Goal: Task Accomplishment & Management: Use online tool/utility

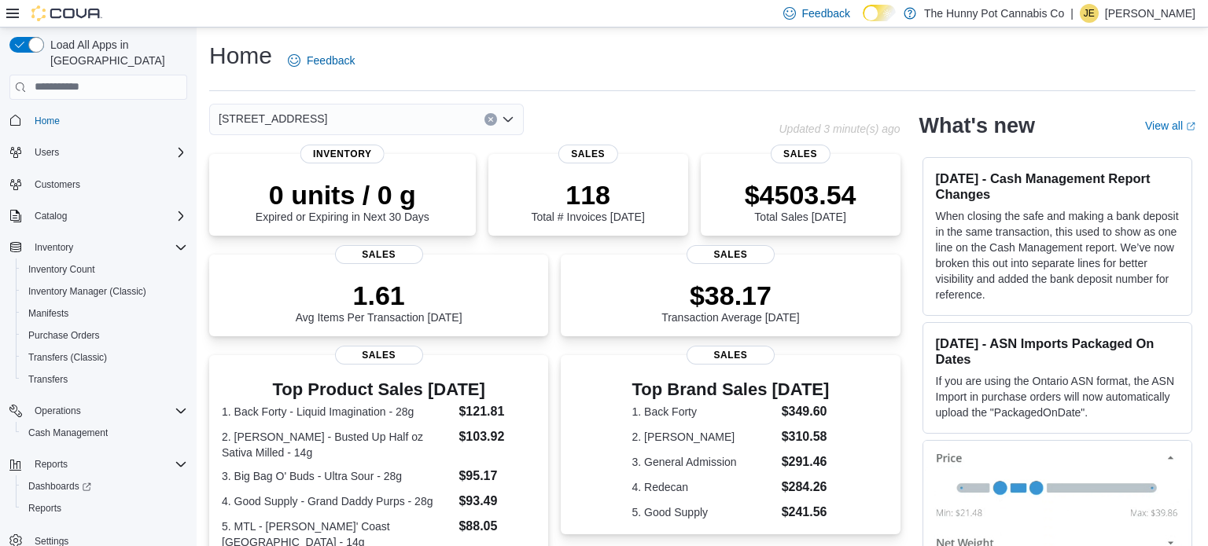
scroll to position [3, 0]
click at [118, 279] on span "Inventory Manager (Classic)" at bounding box center [87, 288] width 118 height 19
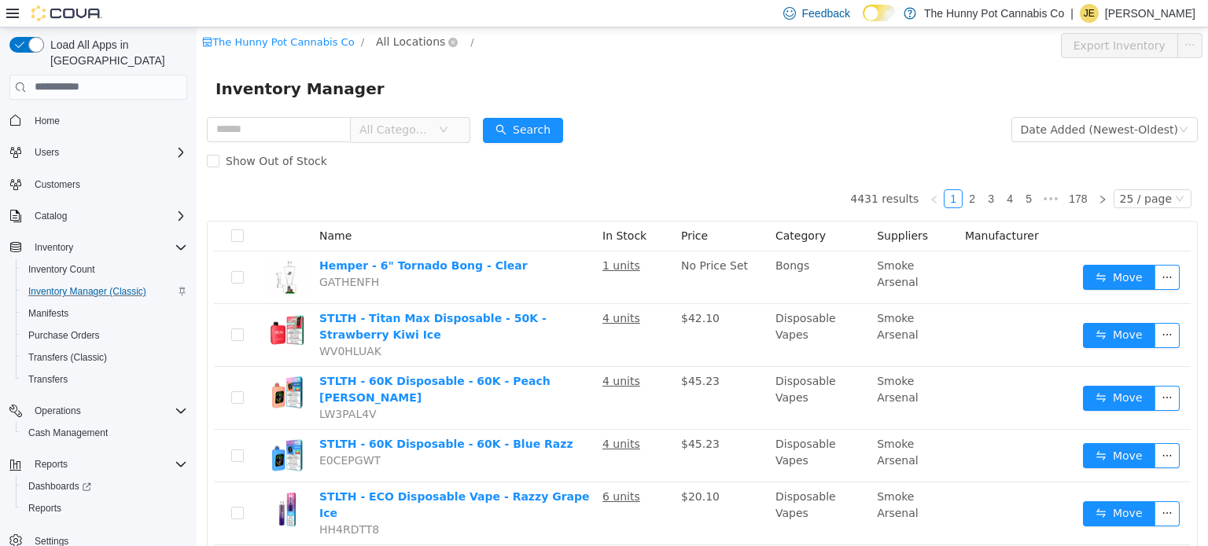
click at [404, 37] on span "All Locations" at bounding box center [410, 40] width 69 height 17
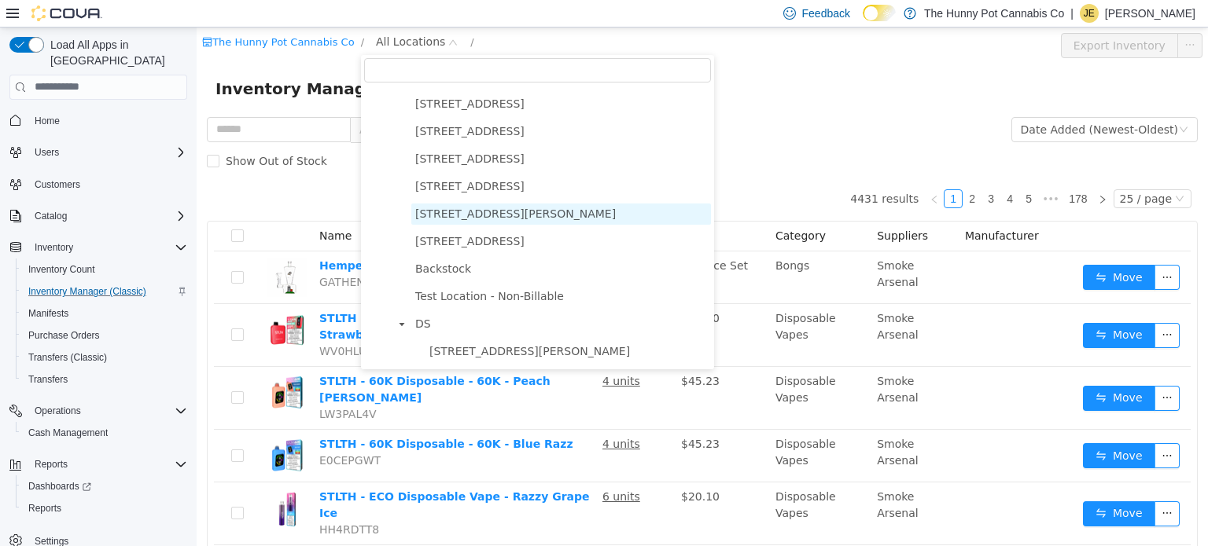
scroll to position [710, 0]
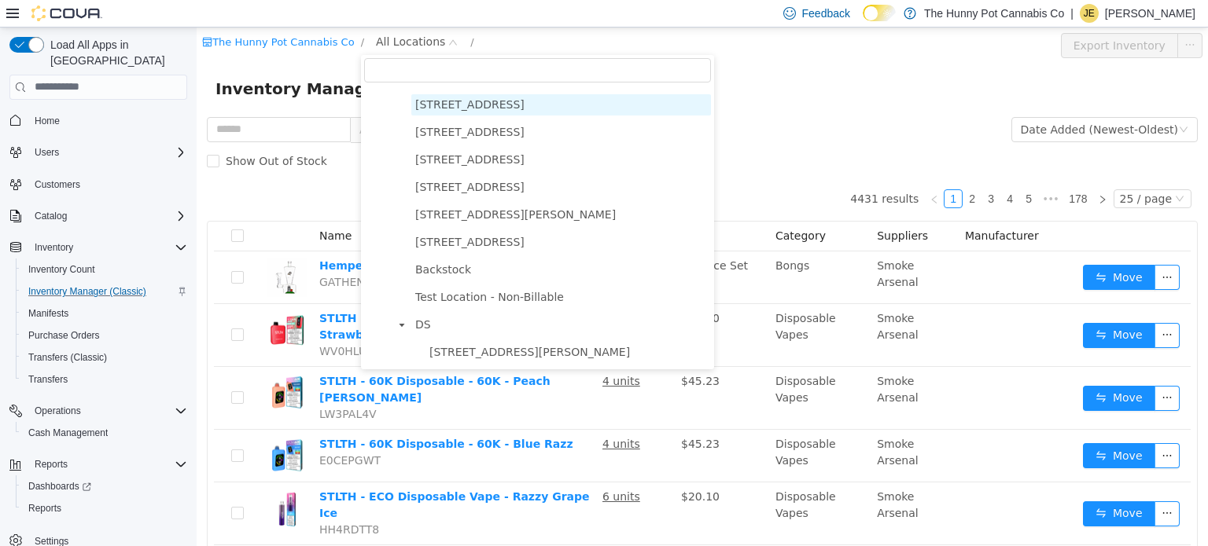
click at [455, 107] on span "[STREET_ADDRESS]" at bounding box center [469, 103] width 109 height 13
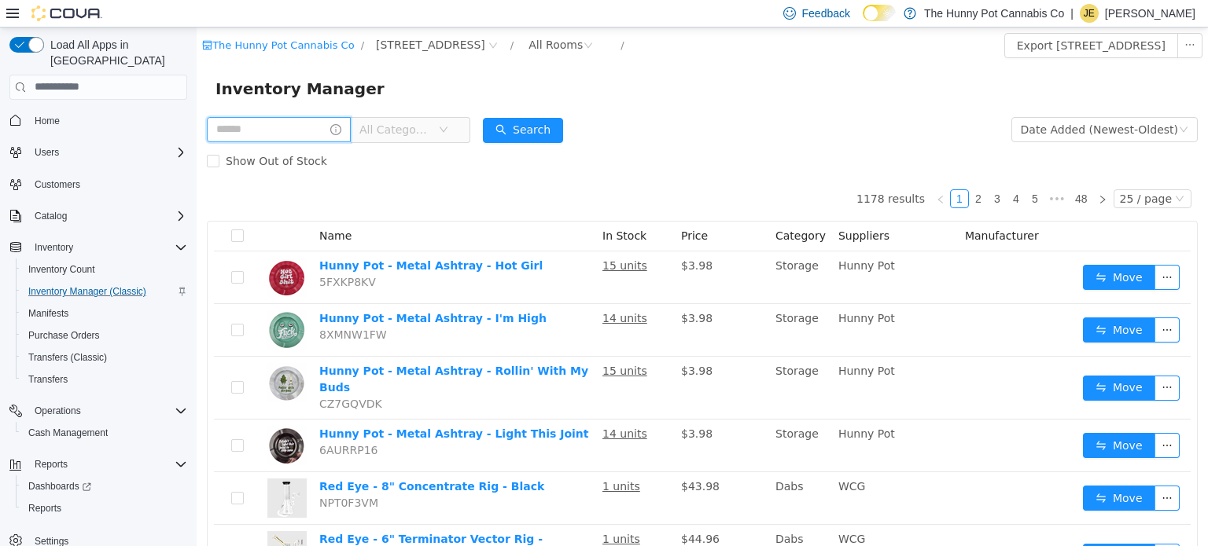
click at [315, 136] on input "text" at bounding box center [279, 128] width 144 height 25
type input "***"
type input "*****"
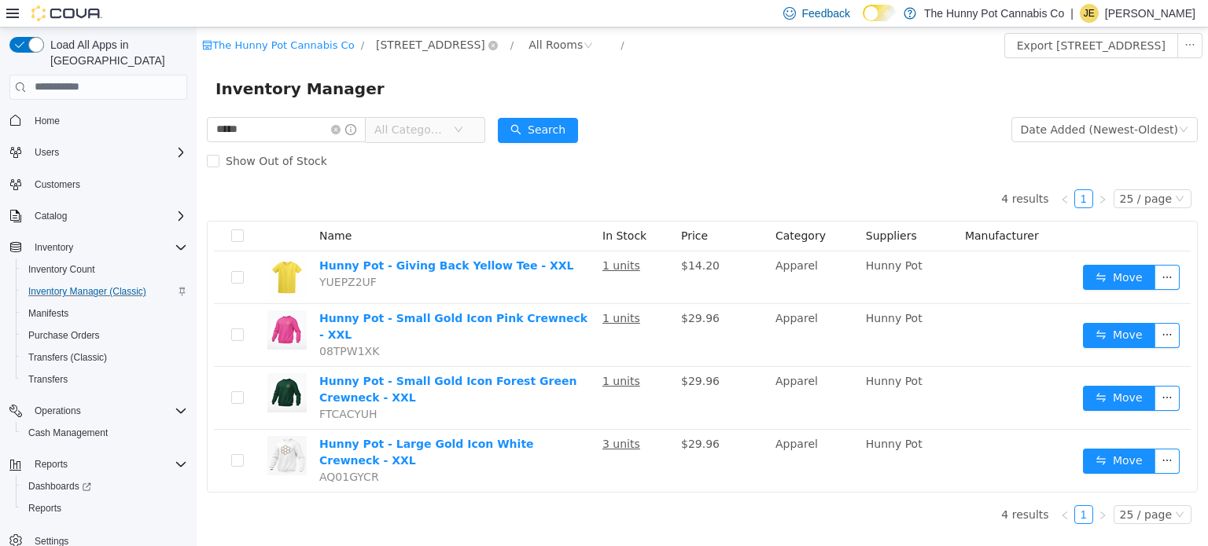
click at [421, 46] on span "[STREET_ADDRESS]" at bounding box center [430, 43] width 109 height 17
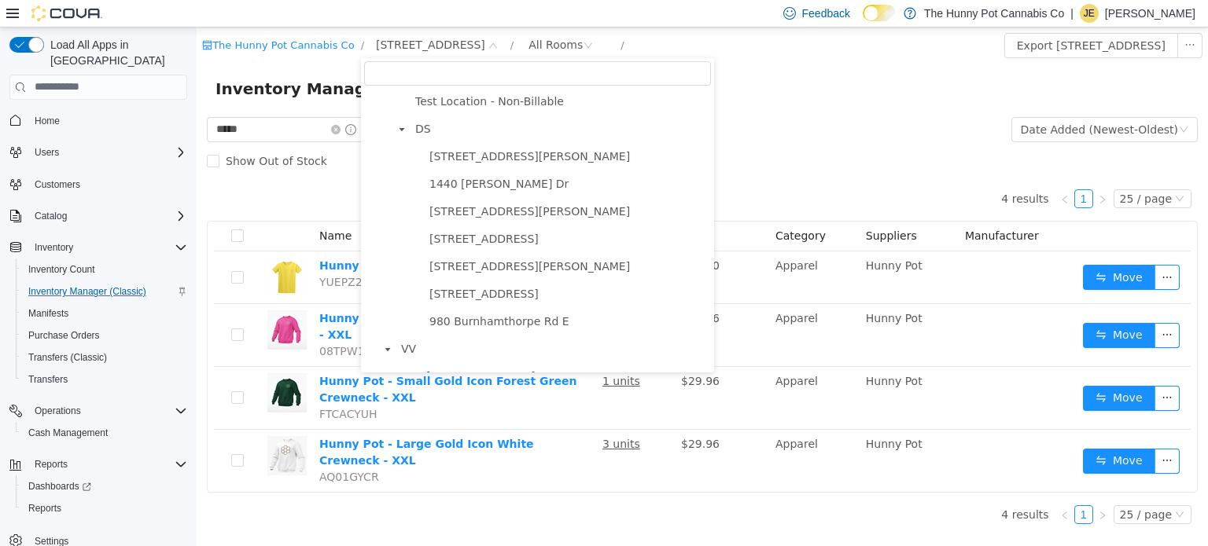
scroll to position [914, 0]
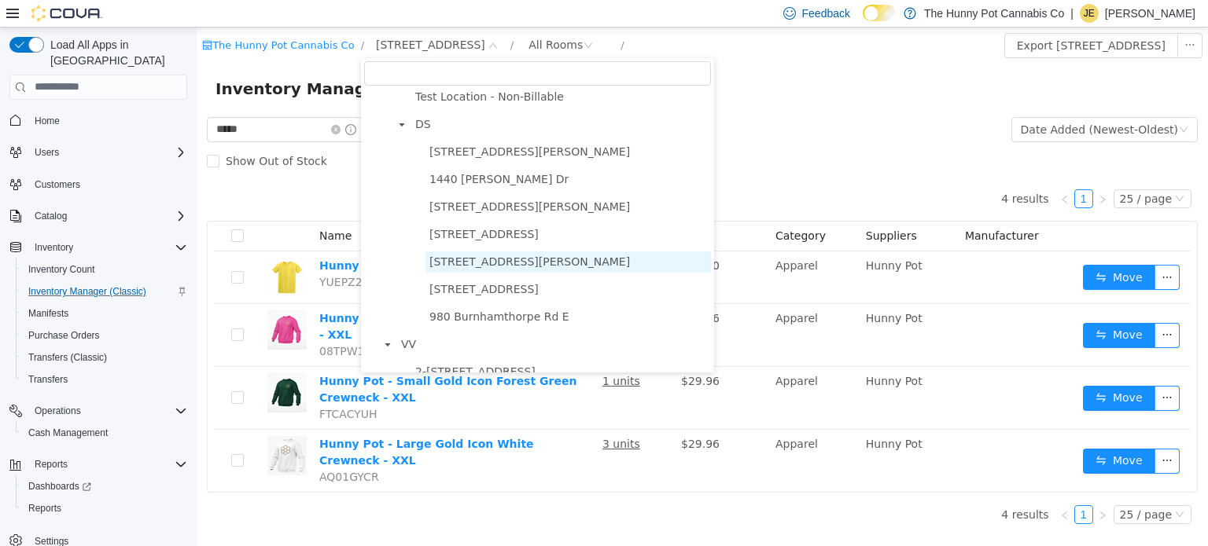
click at [465, 267] on span "[STREET_ADDRESS][PERSON_NAME]" at bounding box center [567, 261] width 285 height 21
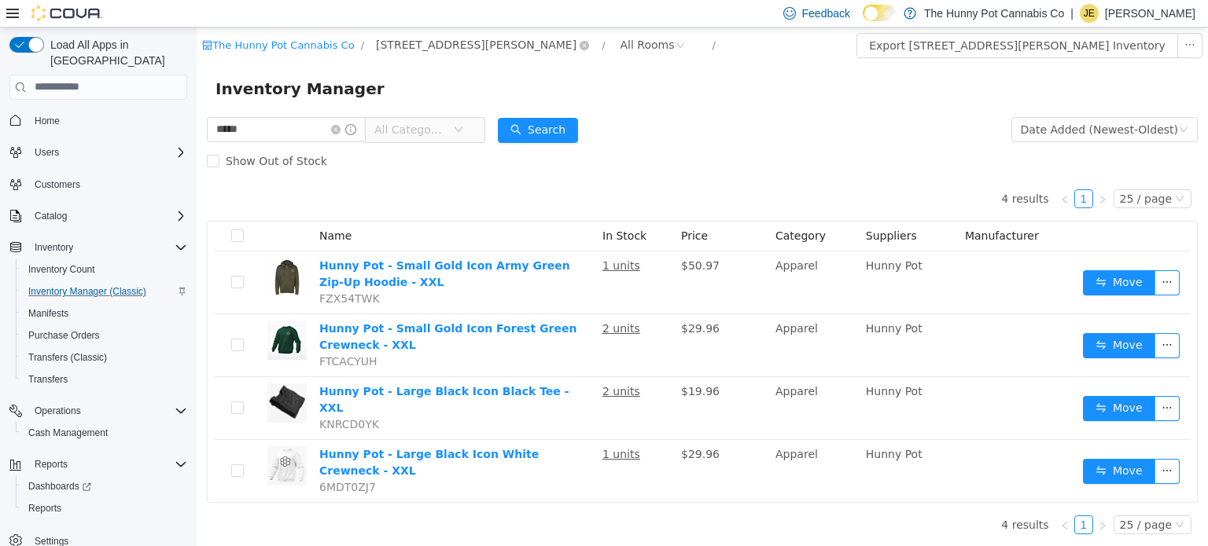
click at [413, 46] on span "[STREET_ADDRESS][PERSON_NAME]" at bounding box center [476, 43] width 201 height 17
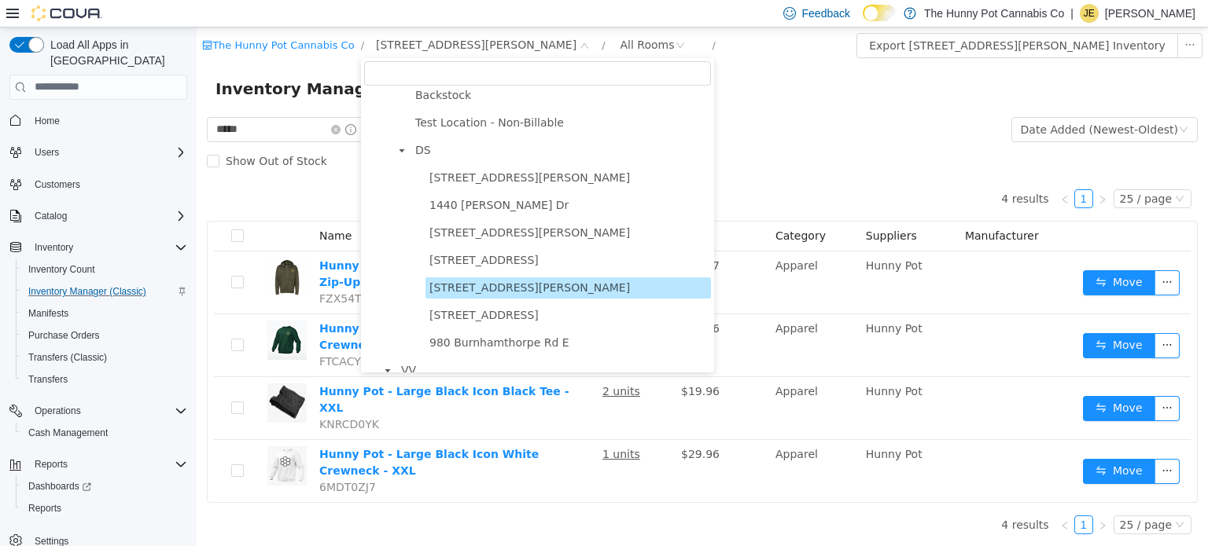
scroll to position [893, 0]
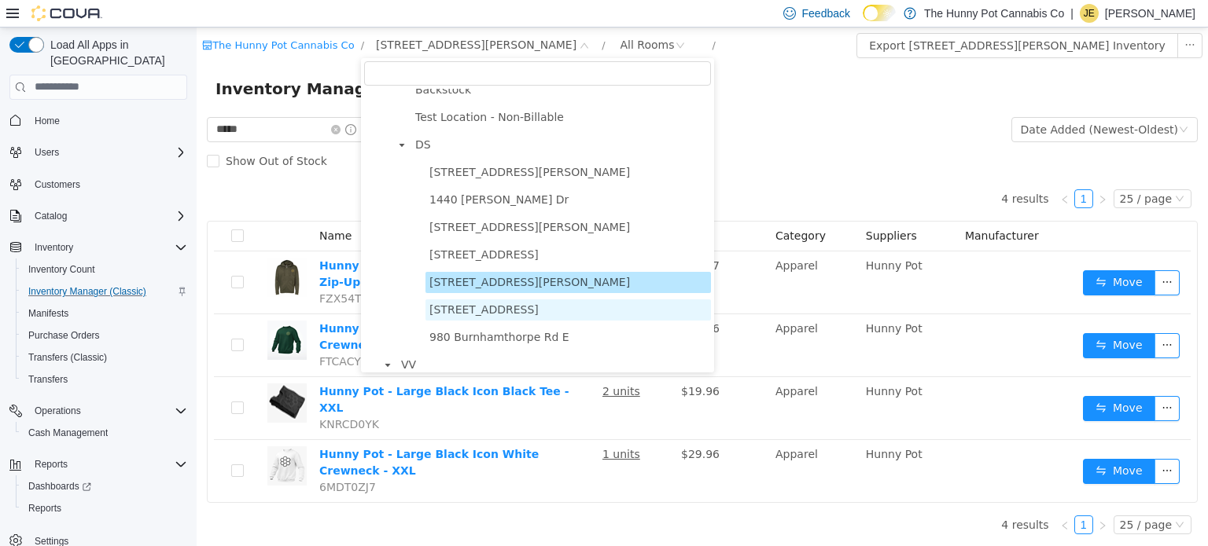
click at [475, 304] on span "[STREET_ADDRESS]" at bounding box center [483, 309] width 109 height 13
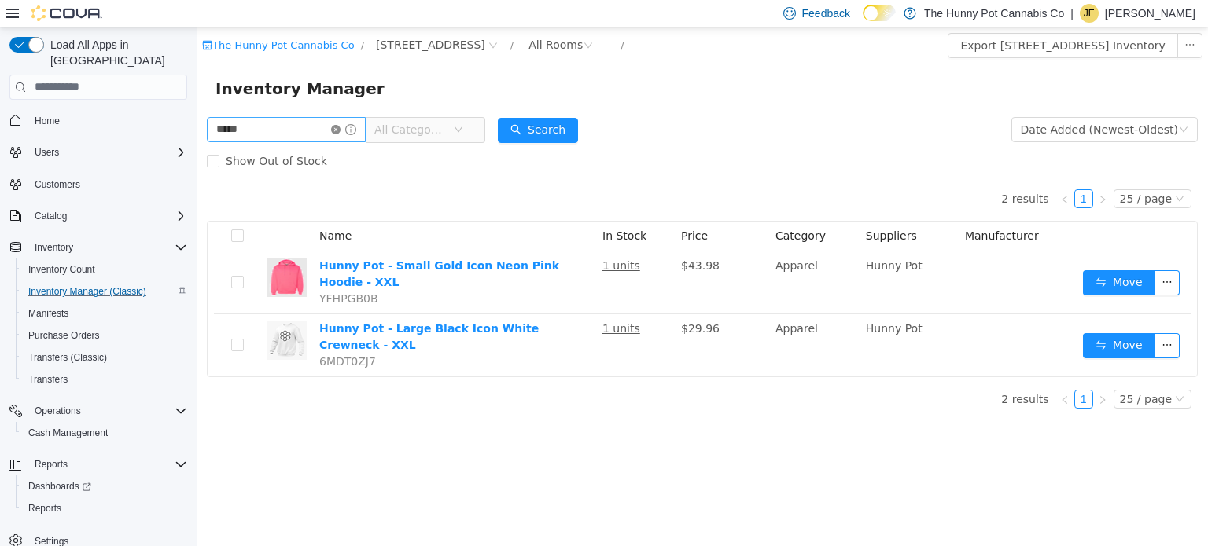
click at [340, 128] on icon "icon: close-circle" at bounding box center [335, 128] width 9 height 9
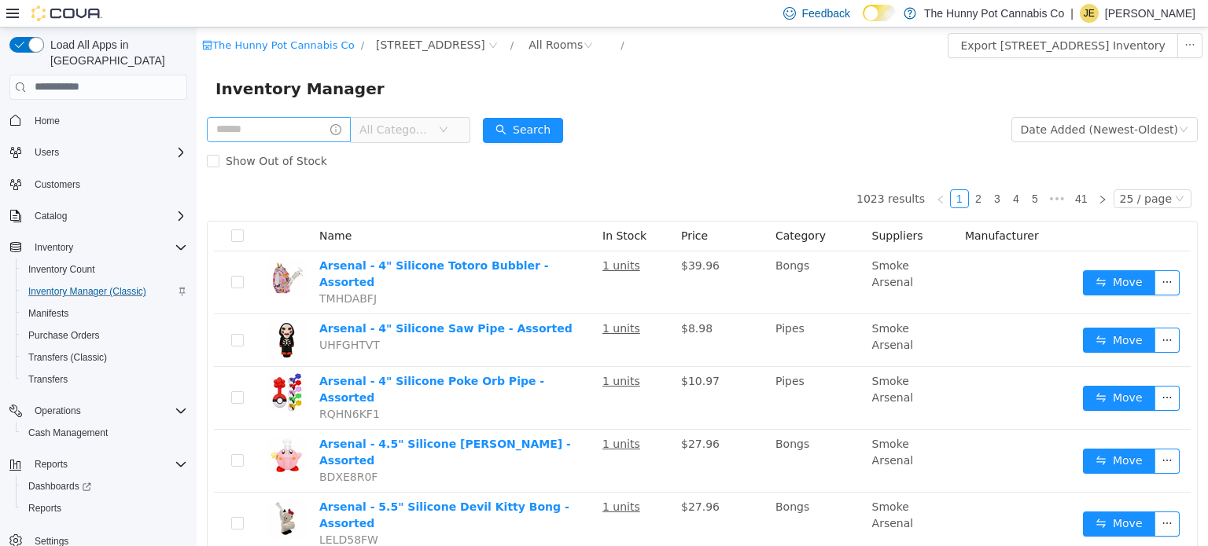
click at [621, 65] on div "Inventory Manager" at bounding box center [702, 88] width 1011 height 50
click at [462, 46] on span "[STREET_ADDRESS]" at bounding box center [430, 43] width 109 height 17
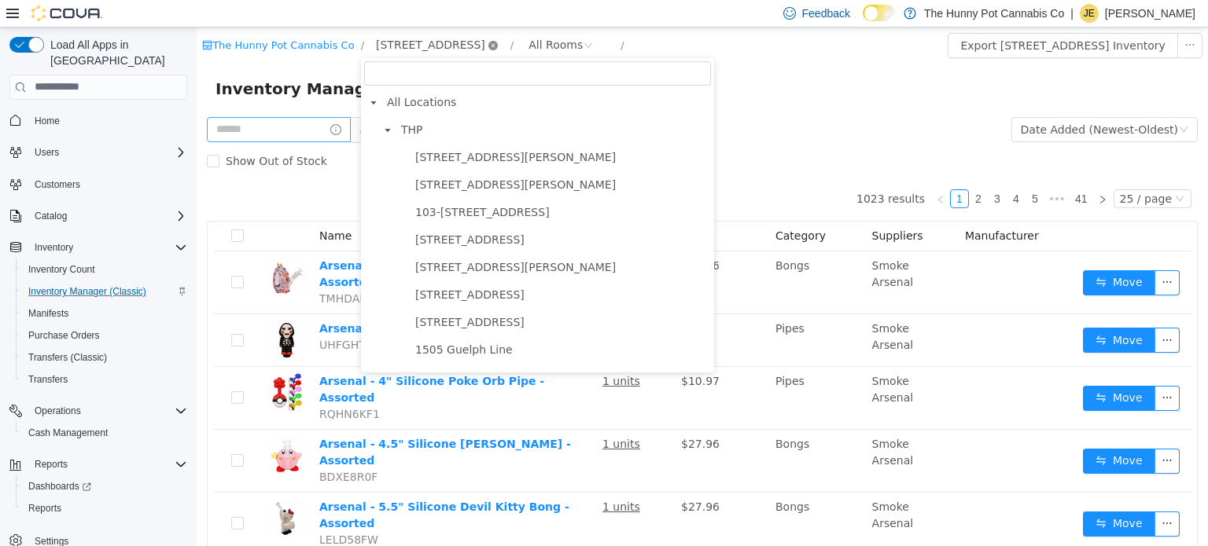
click at [488, 46] on icon "icon: close-circle" at bounding box center [492, 44] width 9 height 9
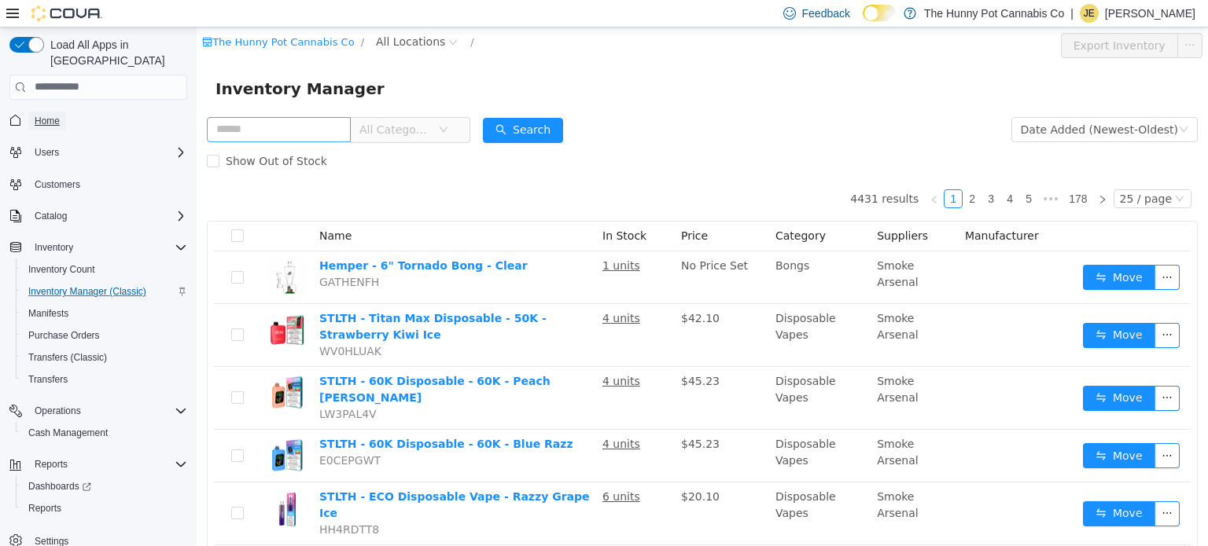
click at [64, 112] on link "Home" at bounding box center [47, 121] width 38 height 19
